Goal: Check status: Check status

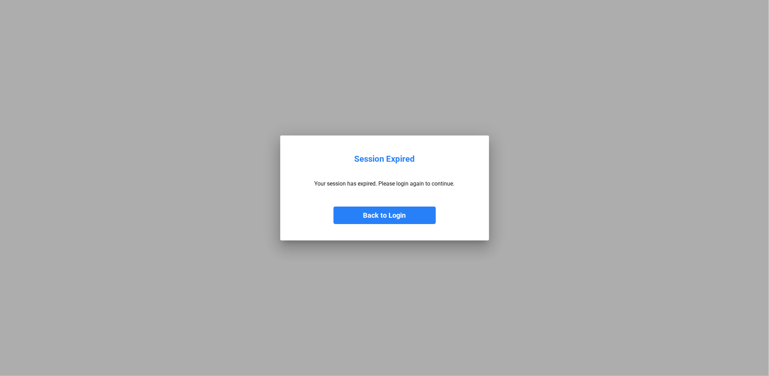
click at [371, 213] on button "Back to Login" at bounding box center [385, 216] width 102 height 18
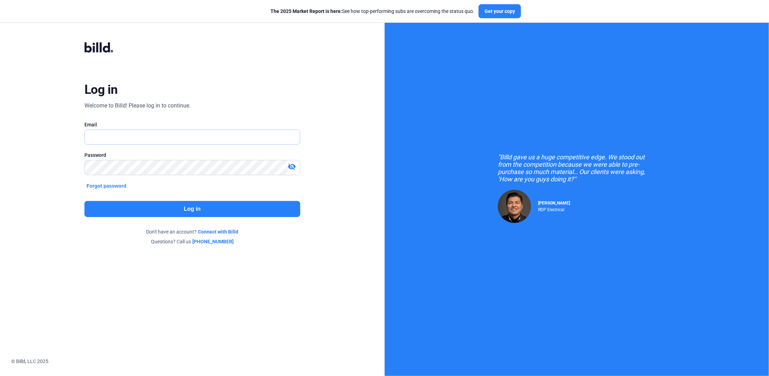
click at [128, 140] on input "text" at bounding box center [192, 137] width 215 height 14
type input "[PERSON_NAME][EMAIL_ADDRESS][DOMAIN_NAME]"
click at [121, 159] on div "Password visibility_off" at bounding box center [192, 167] width 216 height 30
click at [149, 173] on div "Password visibility_off" at bounding box center [192, 167] width 216 height 30
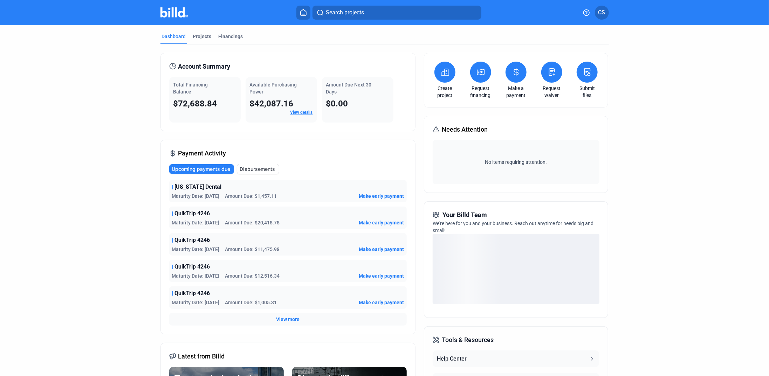
click at [303, 110] on link "View details" at bounding box center [302, 112] width 22 height 5
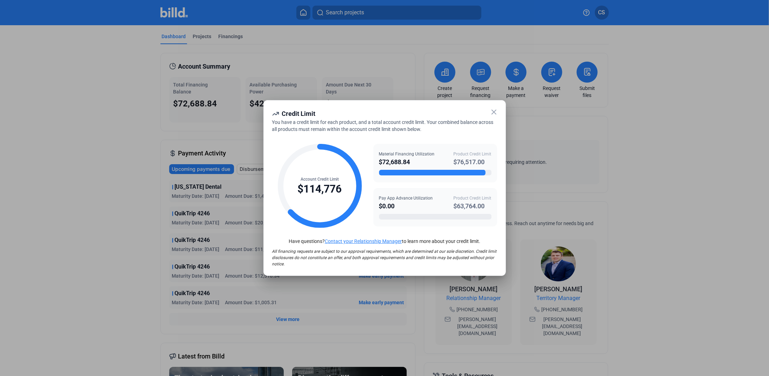
click at [493, 112] on icon at bounding box center [494, 112] width 8 height 8
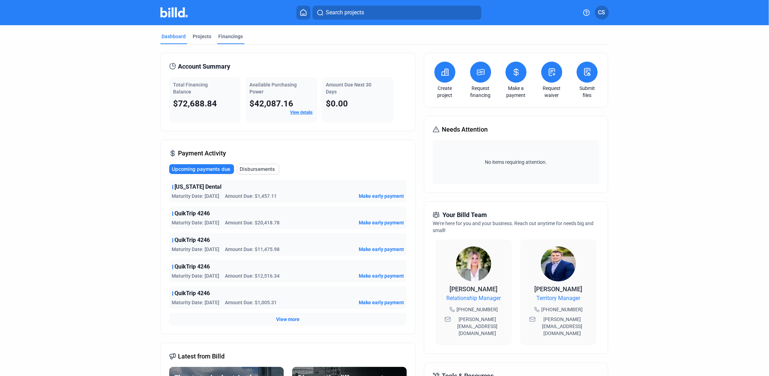
click at [220, 36] on div "Financings" at bounding box center [231, 36] width 25 height 7
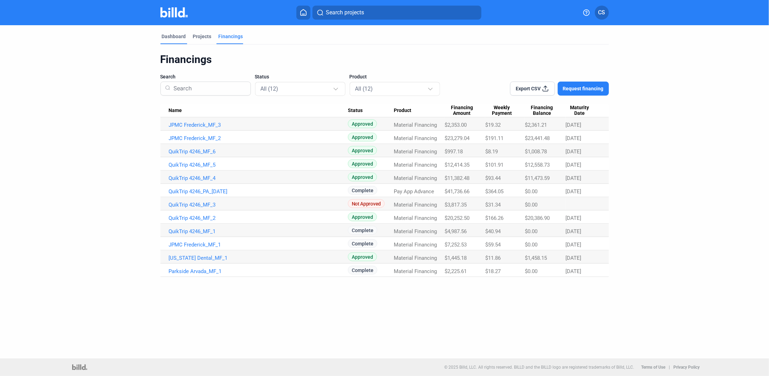
click at [175, 36] on div "Dashboard" at bounding box center [174, 36] width 24 height 7
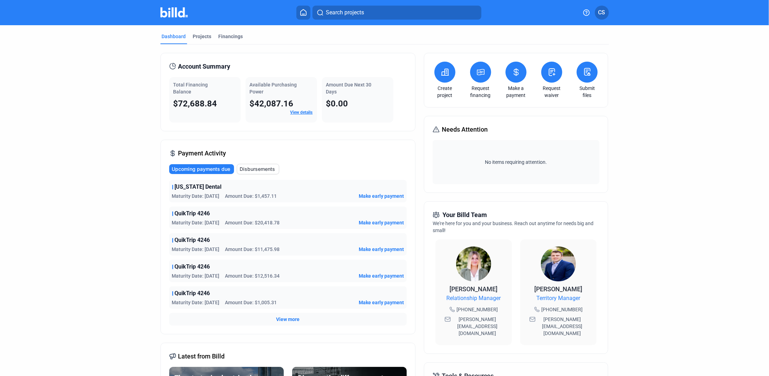
click at [299, 113] on link "View details" at bounding box center [302, 112] width 22 height 5
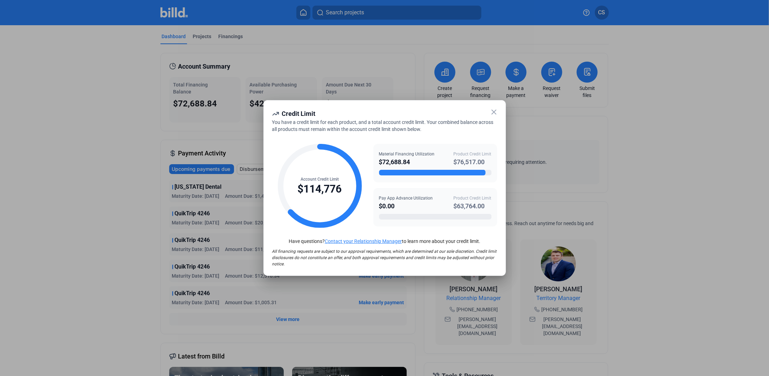
click at [494, 113] on icon at bounding box center [494, 112] width 4 height 4
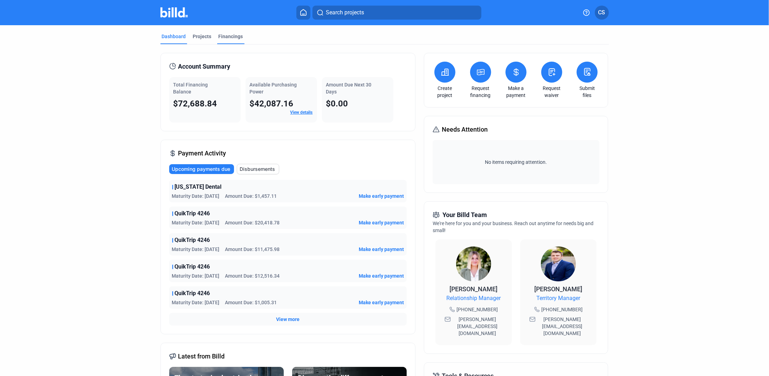
click at [220, 37] on div "Financings" at bounding box center [231, 36] width 25 height 7
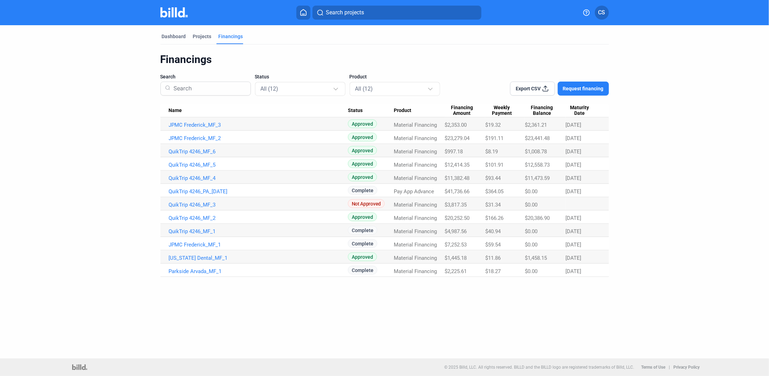
drag, startPoint x: 450, startPoint y: 219, endPoint x: 471, endPoint y: 220, distance: 21.1
click at [470, 220] on span "$20,252.50" at bounding box center [457, 218] width 25 height 6
click at [167, 36] on div "Dashboard" at bounding box center [174, 36] width 24 height 7
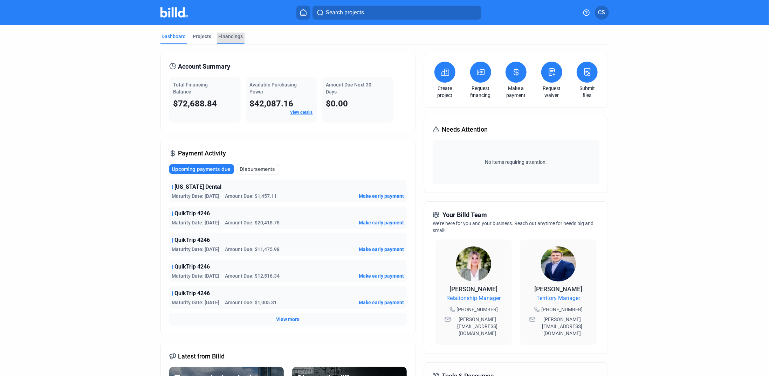
click at [223, 34] on div "Financings" at bounding box center [231, 36] width 25 height 7
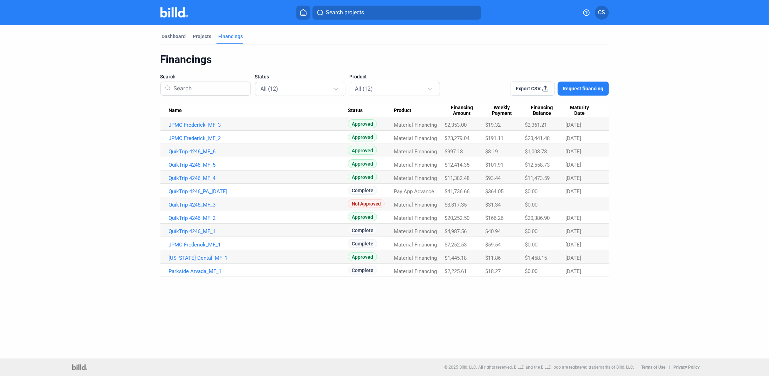
click at [444, 217] on div "Material Financing" at bounding box center [419, 218] width 51 height 6
drag, startPoint x: 446, startPoint y: 217, endPoint x: 596, endPoint y: 216, distance: 150.3
click at [596, 216] on tr "QuikTrip 4246_MF_2 Approved Material Financing $20,252.50 $166.26 $20,386.90 12…" at bounding box center [384, 217] width 449 height 13
click at [611, 213] on div "Dashboard Projects Financings Financings Search Status All (12) Product All (12…" at bounding box center [384, 151] width 477 height 252
drag, startPoint x: 566, startPoint y: 139, endPoint x: 589, endPoint y: 139, distance: 23.1
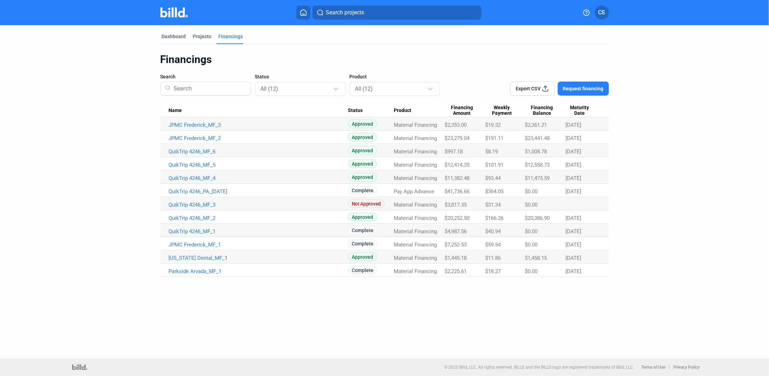
click at [589, 139] on div "1/24/26" at bounding box center [583, 138] width 35 height 6
click at [615, 160] on div "Dashboard Projects Financings Financings Search Status All (12) Product All (12…" at bounding box center [384, 151] width 477 height 252
